Goal: Task Accomplishment & Management: Complete application form

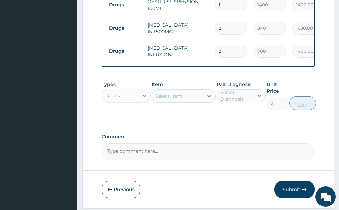
scroll to position [506, 0]
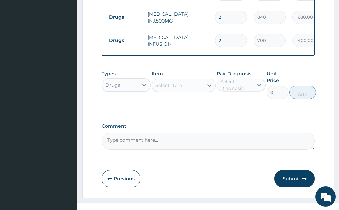
click at [172, 82] on div "Select Item" at bounding box center [168, 85] width 27 height 7
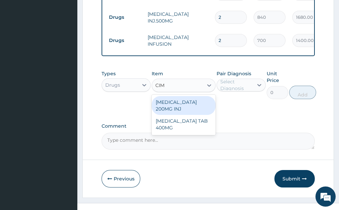
type input "CIME"
click at [189, 96] on div "[MEDICAL_DATA] 200MG INJ" at bounding box center [183, 105] width 64 height 19
type input "350"
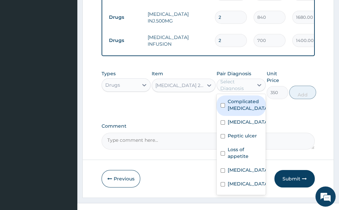
click at [232, 78] on div "Select Diagnosis" at bounding box center [236, 84] width 32 height 13
click at [243, 78] on div "Select Diagnosis" at bounding box center [236, 84] width 32 height 13
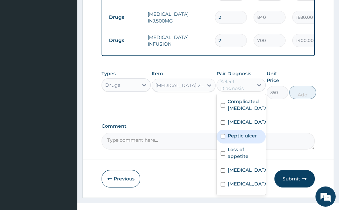
click at [242, 132] on label "Peptic ulcer" at bounding box center [241, 135] width 29 height 7
checkbox input "true"
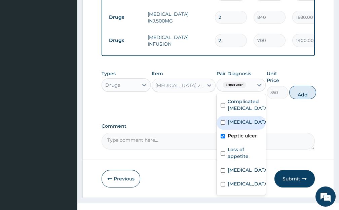
click at [304, 86] on button "Add" at bounding box center [302, 92] width 27 height 13
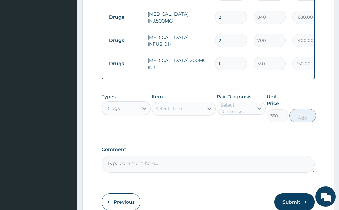
type input "0"
drag, startPoint x: 224, startPoint y: 45, endPoint x: 201, endPoint y: 50, distance: 23.7
click at [201, 52] on tr "Drugs [MEDICAL_DATA] 200MG INJ 1 350 350.00 [MEDICAL_DATA] Delete" at bounding box center [269, 63] width 329 height 23
type input "4"
type input "1400.00"
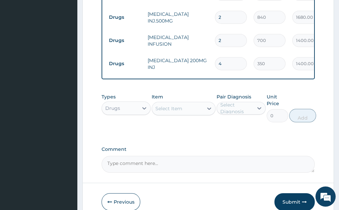
type input "4"
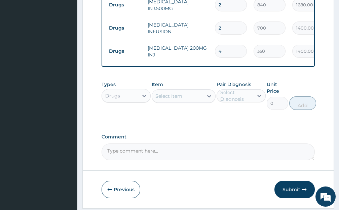
scroll to position [530, 0]
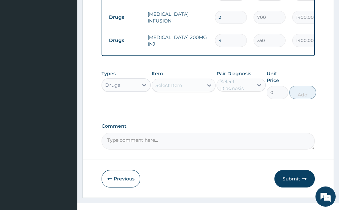
drag, startPoint x: 176, startPoint y: 72, endPoint x: 178, endPoint y: 65, distance: 7.3
click at [176, 80] on div "Select Item" at bounding box center [177, 85] width 51 height 11
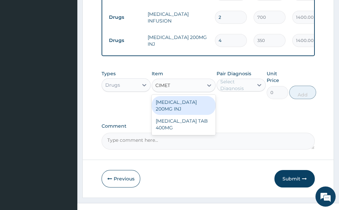
type input "CIMETI"
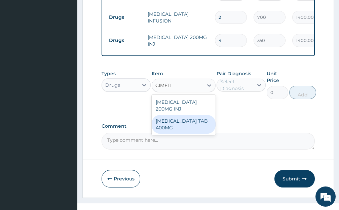
click at [178, 115] on div "[MEDICAL_DATA] TAB 400MG" at bounding box center [183, 124] width 64 height 19
type input "70"
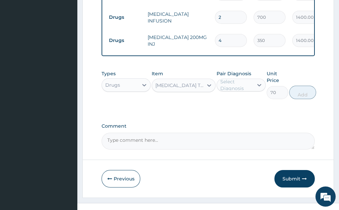
click at [231, 78] on div "Select Diagnosis" at bounding box center [236, 84] width 32 height 13
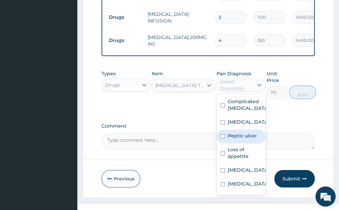
click at [240, 130] on div "Peptic ulcer" at bounding box center [240, 137] width 49 height 14
checkbox input "true"
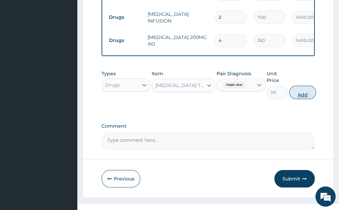
click at [305, 86] on button "Add" at bounding box center [302, 92] width 27 height 13
type input "0"
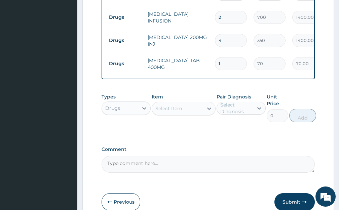
click at [221, 57] on input "1" at bounding box center [231, 63] width 32 height 13
type input "10"
type input "700.00"
type input "10"
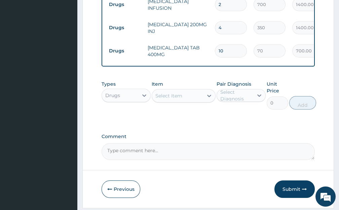
scroll to position [552, 0]
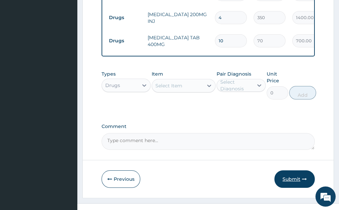
click at [297, 170] on button "Submit" at bounding box center [294, 178] width 40 height 17
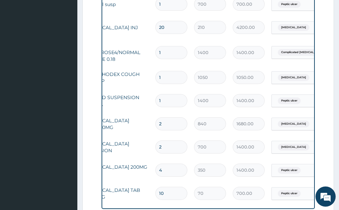
scroll to position [0, 61]
click at [288, 190] on span "Peptic ulcer" at bounding box center [287, 193] width 23 height 7
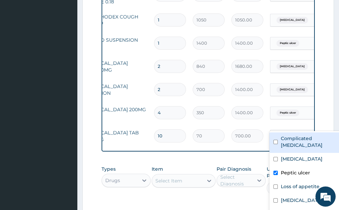
scroll to position [461, 0]
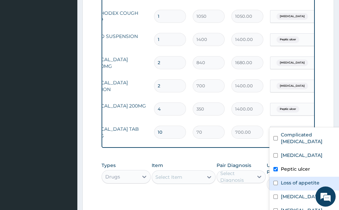
click at [303, 179] on label "Loss of appetite" at bounding box center [299, 182] width 39 height 7
checkbox input "true"
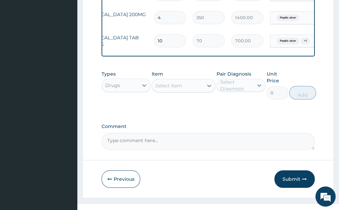
drag, startPoint x: 306, startPoint y: 171, endPoint x: 309, endPoint y: 167, distance: 5.5
click at [307, 171] on button "Submit" at bounding box center [294, 178] width 40 height 17
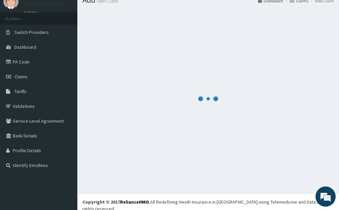
scroll to position [552, 0]
